Goal: Task Accomplishment & Management: Manage account settings

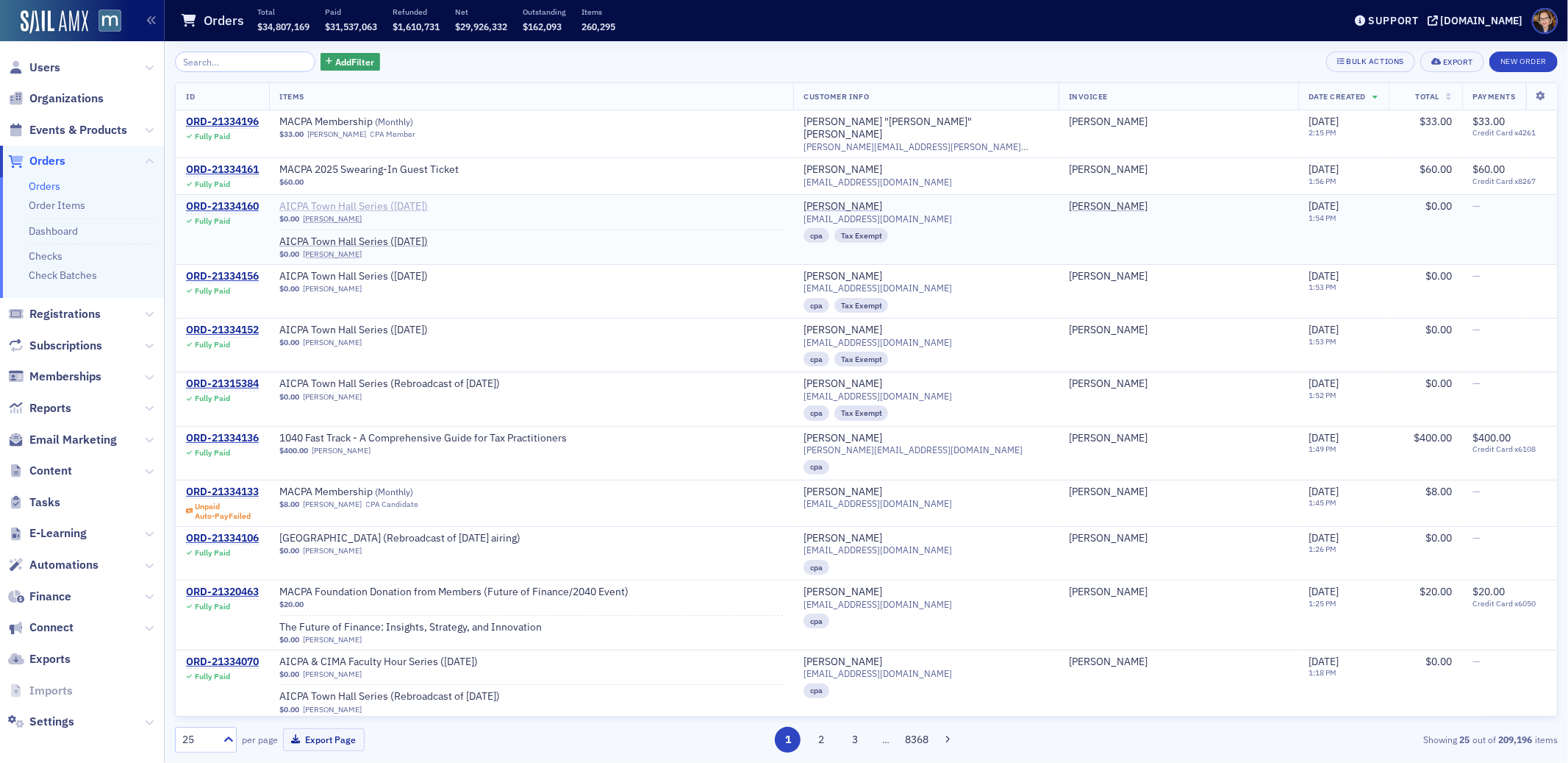
click at [436, 200] on span "AICPA Town Hall Series ([DATE])" at bounding box center [372, 207] width 185 height 13
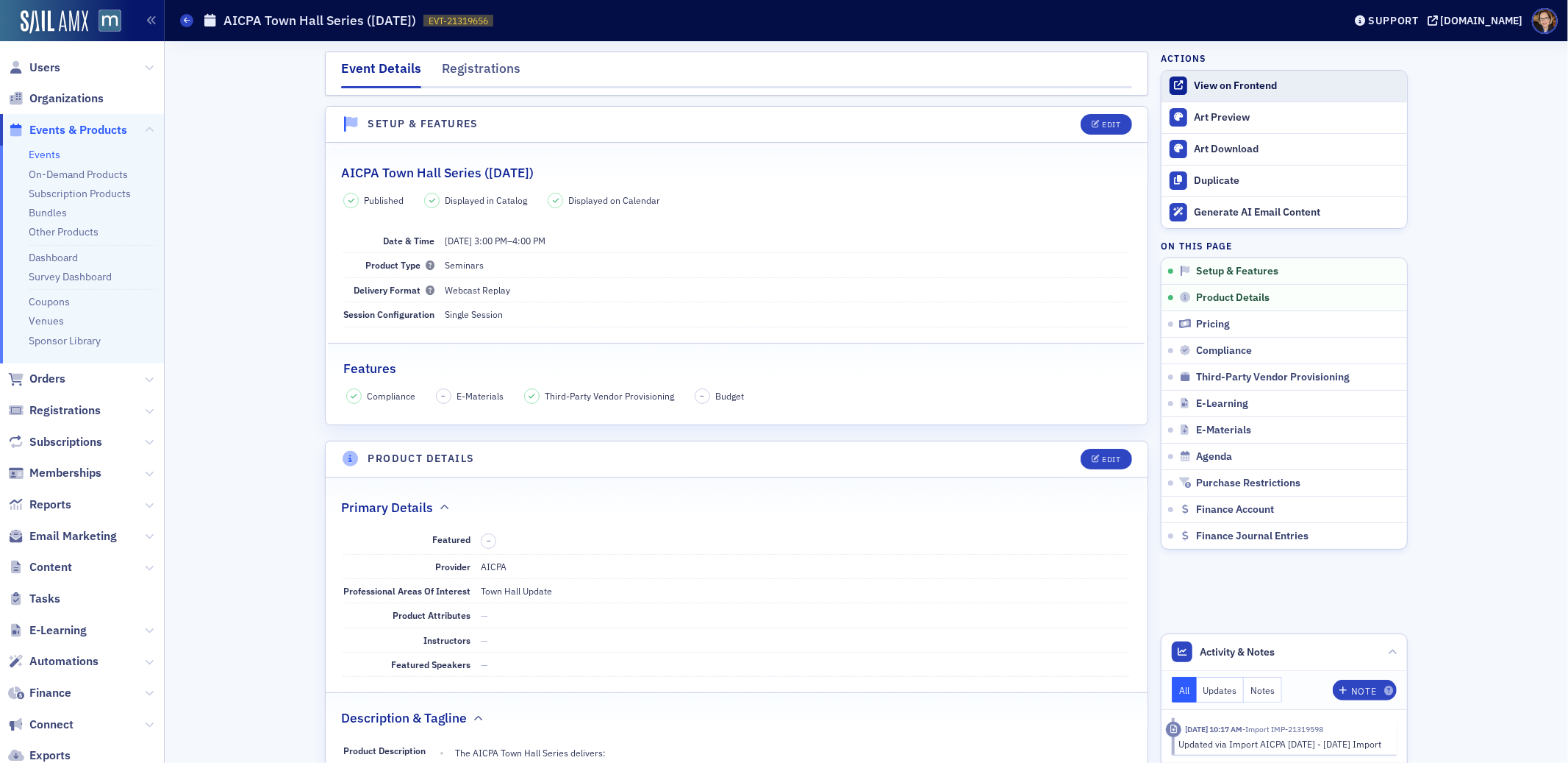
click at [1223, 81] on div "View on Frontend" at bounding box center [1297, 86] width 206 height 13
click at [48, 375] on span "Orders" at bounding box center [47, 378] width 36 height 16
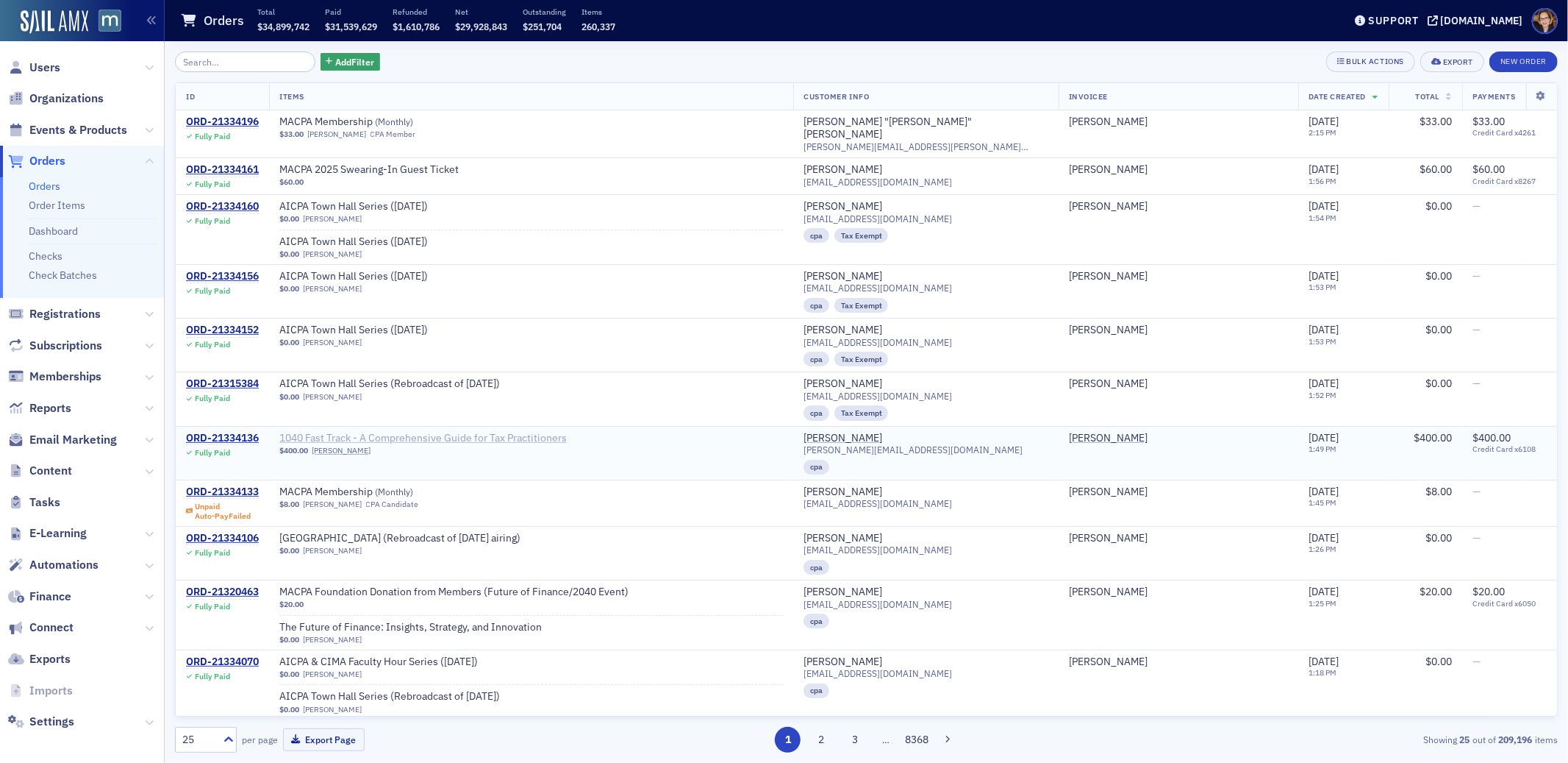
click at [453, 432] on span "1040 Fast Track - A Comprehensive Guide for Tax Practitioners" at bounding box center [423, 438] width 287 height 13
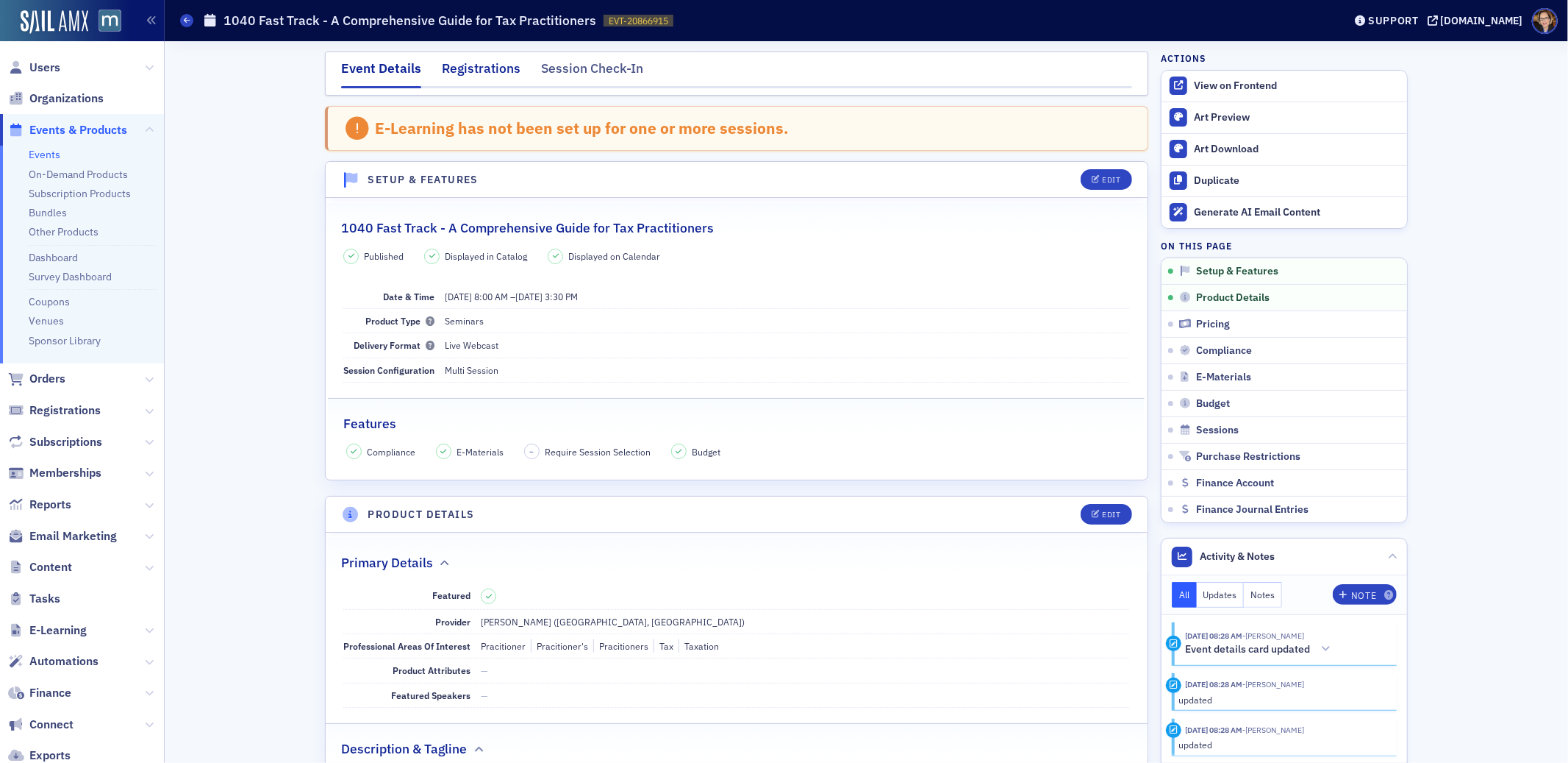
click at [456, 75] on div "Registrations" at bounding box center [481, 72] width 78 height 28
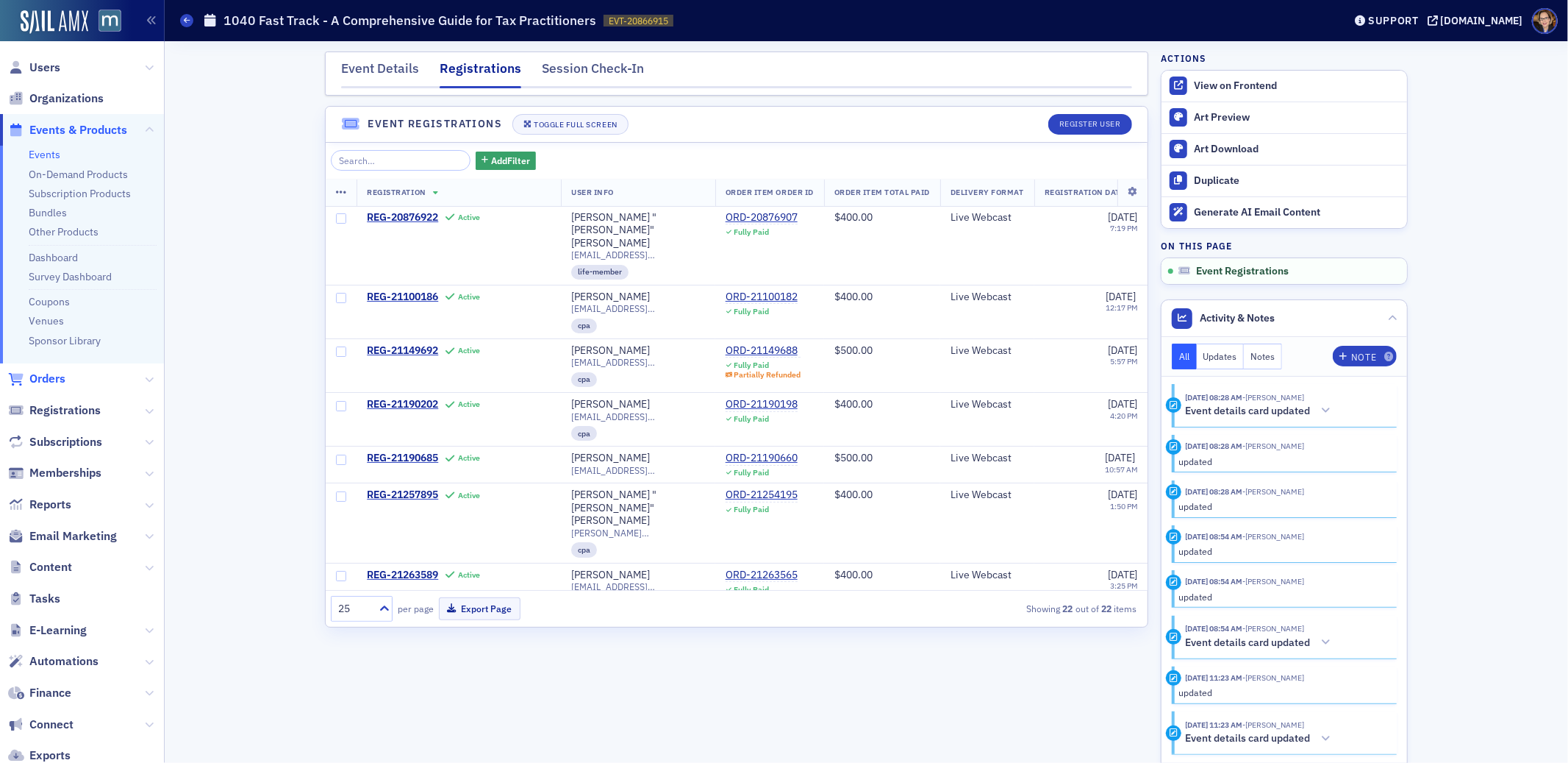
click at [43, 378] on span "Orders" at bounding box center [47, 378] width 36 height 16
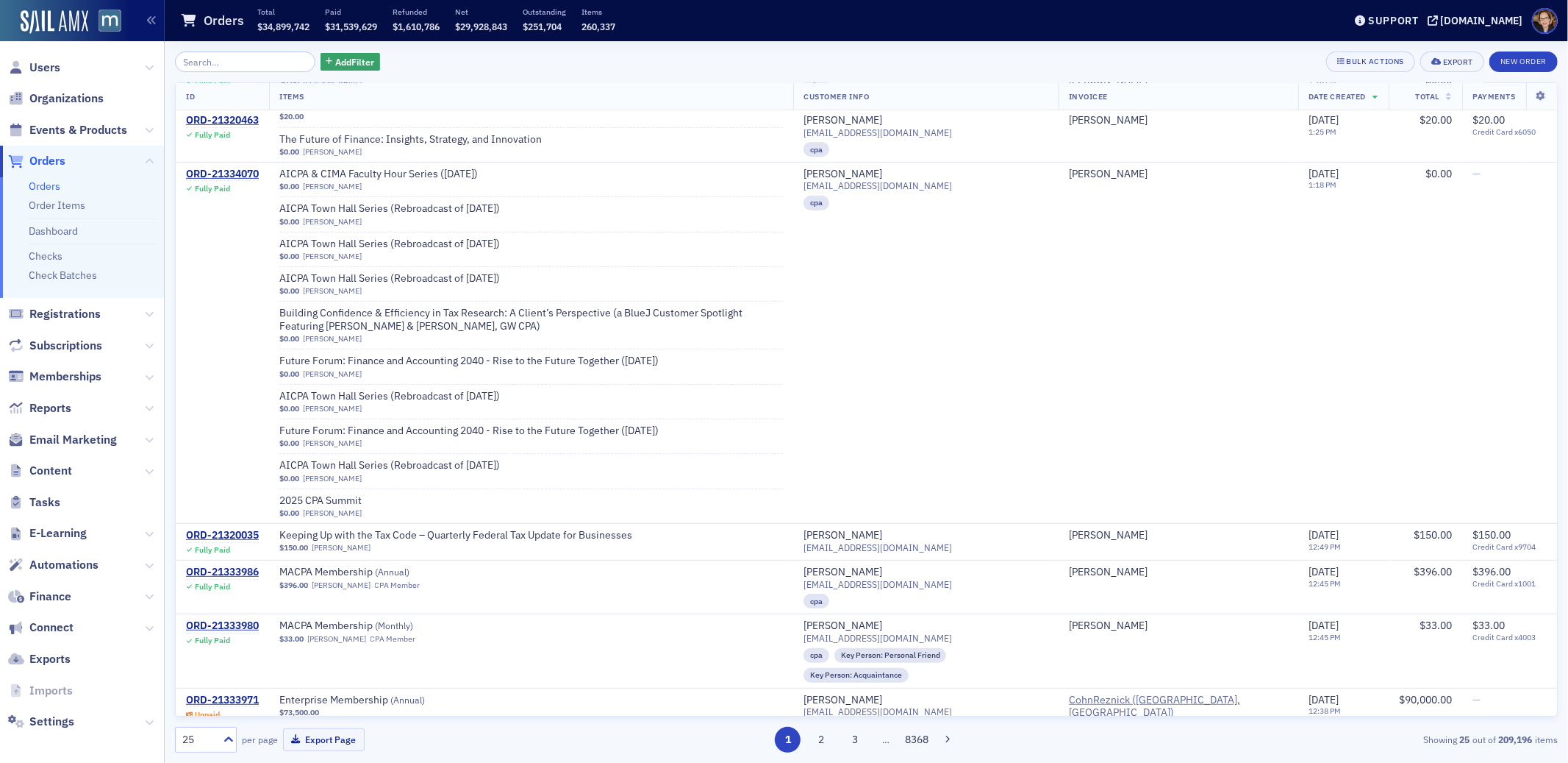
scroll to position [1215, 0]
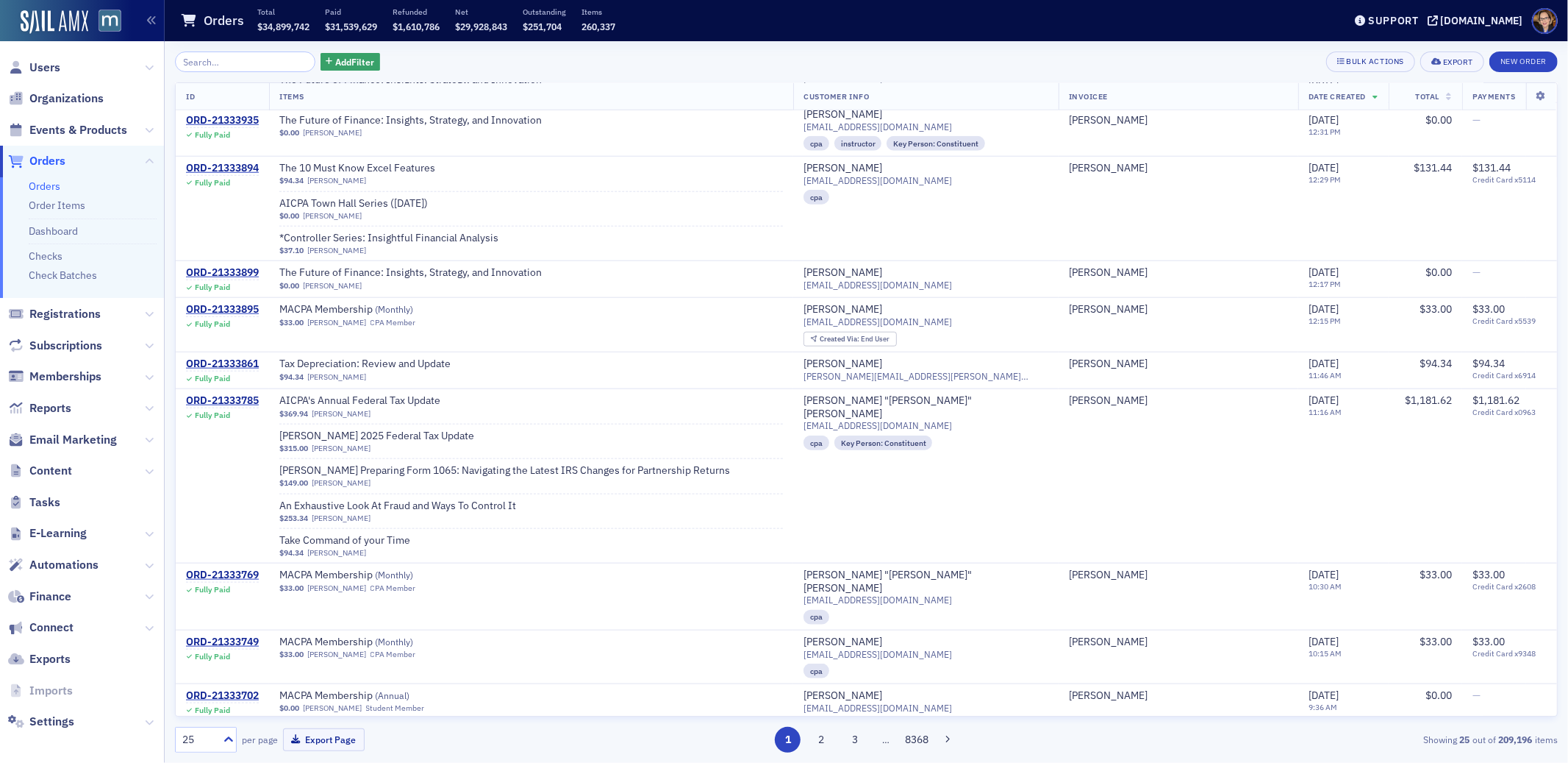
click at [44, 160] on span "Orders" at bounding box center [47, 160] width 36 height 16
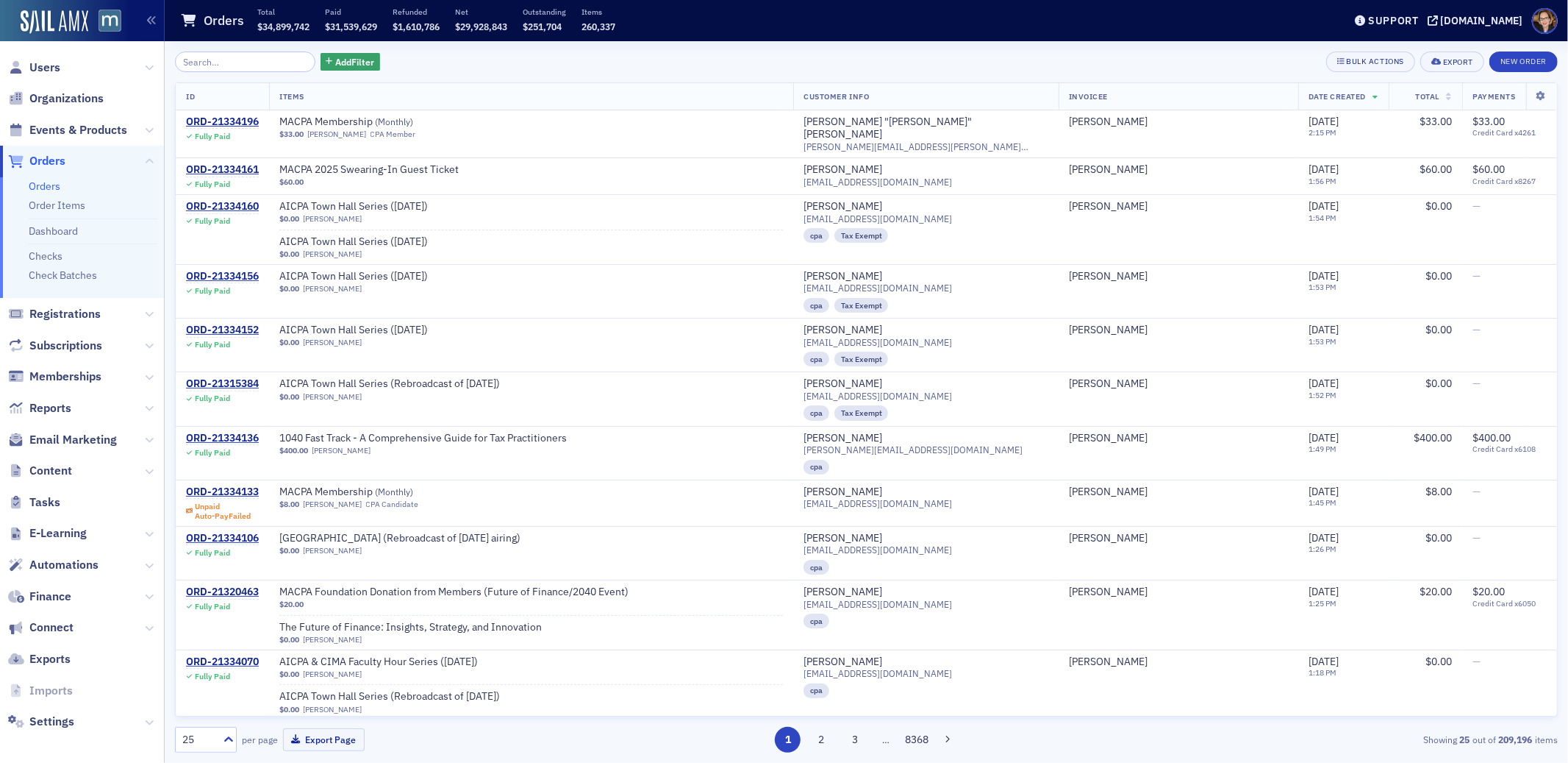
click at [47, 155] on span "Orders" at bounding box center [47, 160] width 36 height 16
